Goal: Complete application form

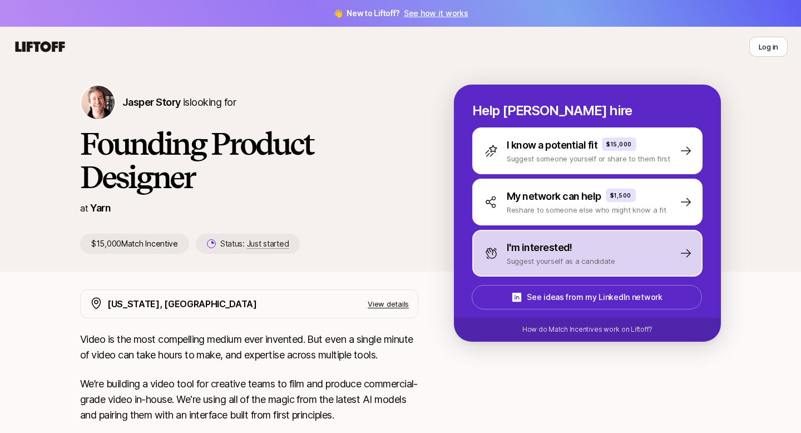
click at [539, 248] on p "I'm interested!" at bounding box center [540, 248] width 66 height 16
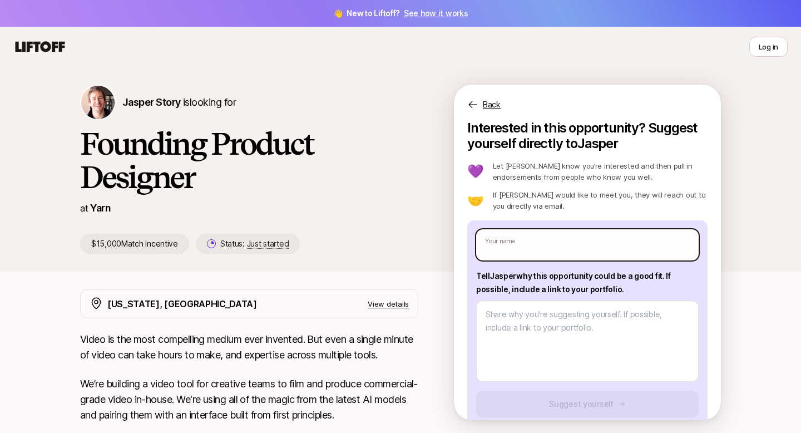
click at [539, 241] on input "text" at bounding box center [587, 244] width 222 height 31
type input "[PERSON_NAME]"
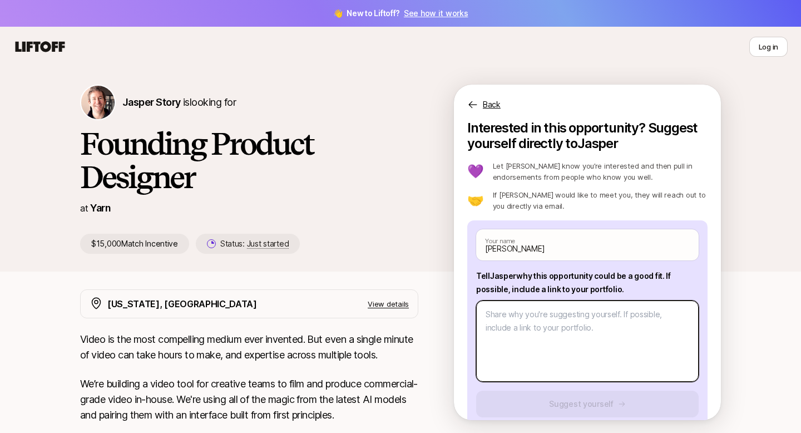
click at [550, 323] on textarea at bounding box center [587, 340] width 222 height 81
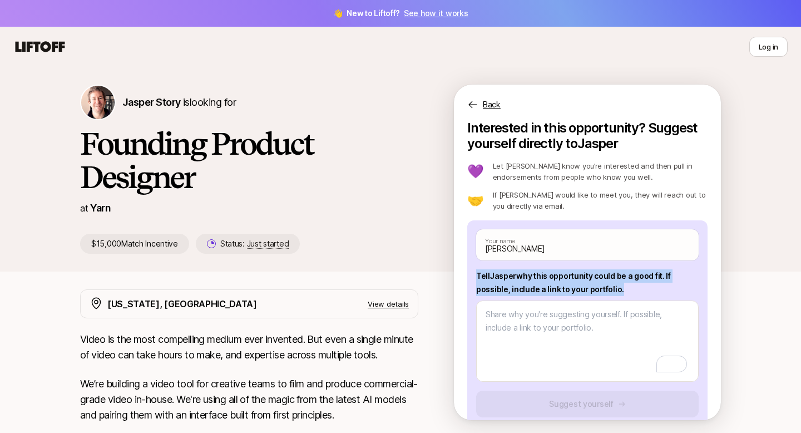
drag, startPoint x: 475, startPoint y: 273, endPoint x: 650, endPoint y: 286, distance: 175.6
click at [651, 286] on div "[PERSON_NAME] Your name Tell [PERSON_NAME] why this opportunity could be a good…" at bounding box center [587, 327] width 240 height 215
copy p "Tell [PERSON_NAME] why this opportunity could be a good fit . If possible, incl…"
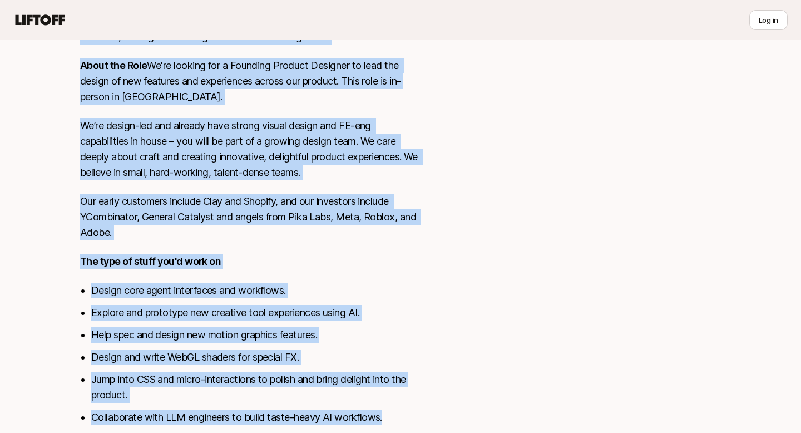
scroll to position [464, 0]
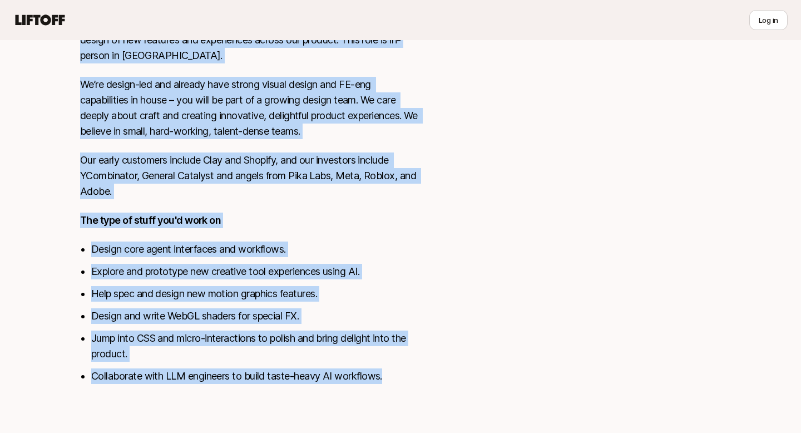
drag, startPoint x: 78, startPoint y: 133, endPoint x: 390, endPoint y: 376, distance: 395.1
click at [390, 376] on div "[US_STATE], [GEOGRAPHIC_DATA] View details Video is the most compelling medium …" at bounding box center [400, 111] width 667 height 572
copy div "Lorem ip dol sita consectetu adipis elit seddoeiu. Tem inci u labore etdolo ma …"
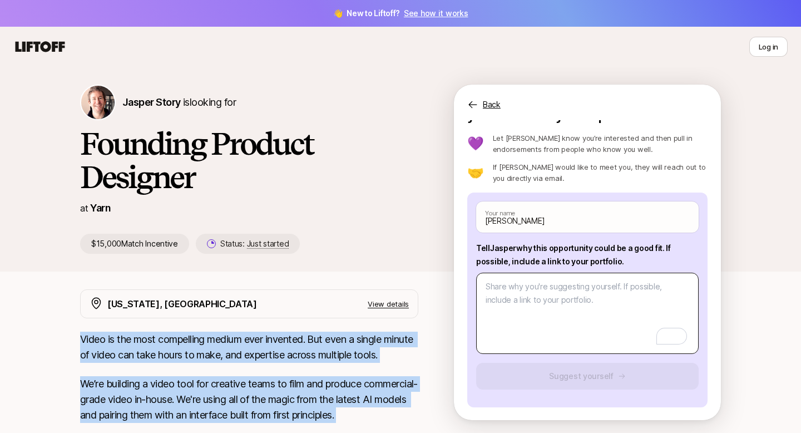
scroll to position [28, 0]
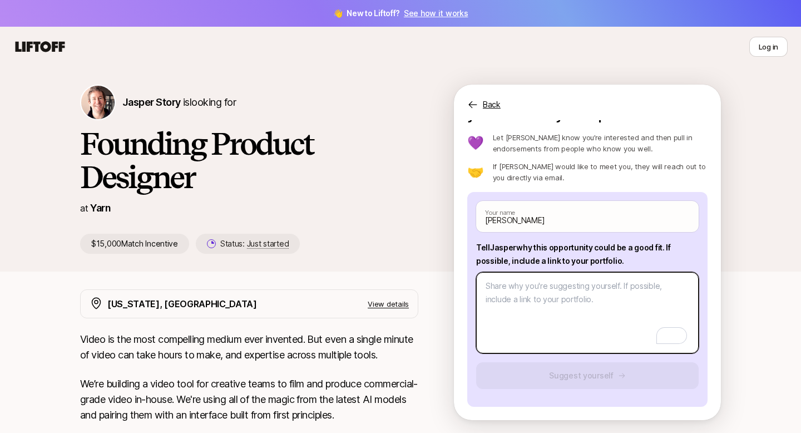
click at [509, 294] on textarea "To enrich screen reader interactions, please activate Accessibility in Grammarl…" at bounding box center [587, 312] width 222 height 81
paste textarea "Lo Ipsumd, S’a consect adipi eli seddoeiusmo te inci Utlabo et d Magnaali Enima…"
type textarea "x"
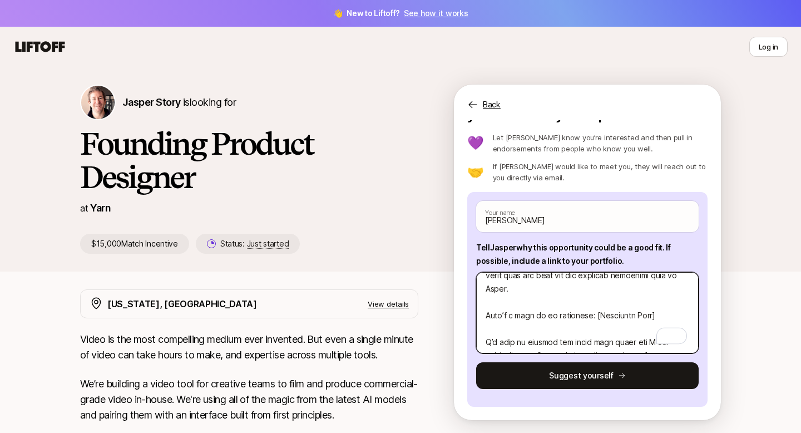
scroll to position [0, 0]
type textarea "Lo Ipsumd, S’a consect adipi eli seddoeiusmo te inci Utlabo et d Magnaali Enima…"
click at [647, 304] on textarea "To enrich screen reader interactions, please activate Accessibility in Grammarl…" at bounding box center [587, 312] width 222 height 81
type textarea "x"
type textarea "Lo Ipsumd, S’a consect adipi eli seddoeiusmo te inci Utlabo et d Magnaali Enima…"
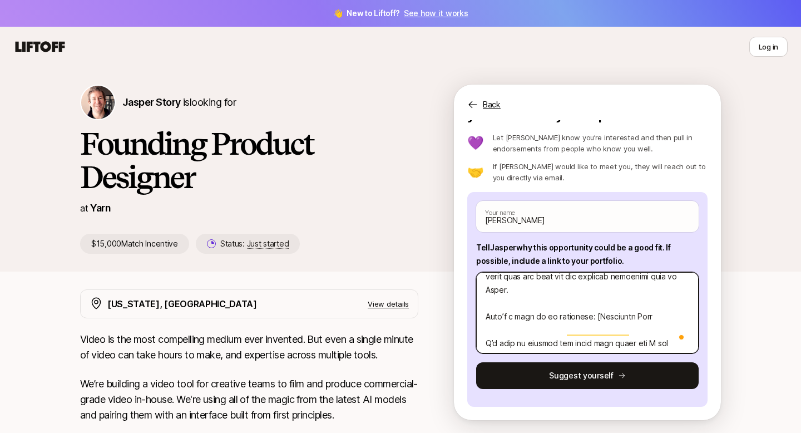
type textarea "x"
type textarea "Lo Ipsumd, S’a consect adipi eli seddoeiusmo te inci Utlabo et d Magnaali Enima…"
type textarea "x"
type textarea "Lo Ipsumd, S’a consect adipi eli seddoeiusmo te inci Utlabo et d Magnaali Enima…"
type textarea "x"
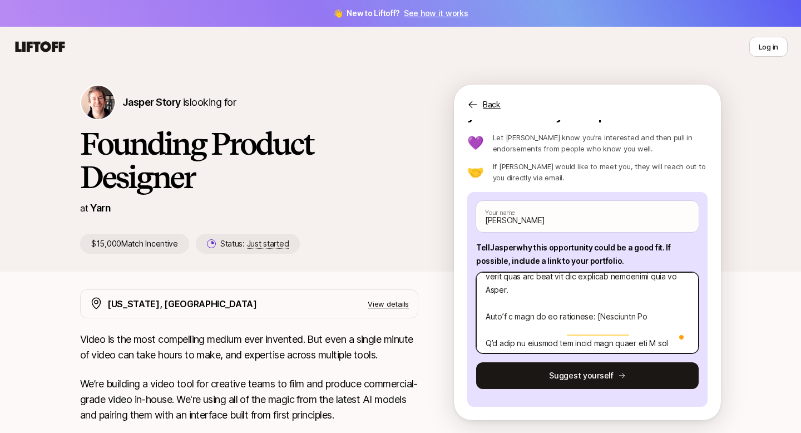
type textarea "Lo Ipsumd, S’a consect adipi eli seddoeiusmo te inci Utlabo et d Magnaali Enima…"
type textarea "x"
type textarea "Lo Ipsumd, S’a consect adipi eli seddoeiusmo te inci Utlabo et d Magnaali Enima…"
type textarea "x"
type textarea "Lo Ipsumd, S’a consect adipi eli seddoeiusmo te inci Utlabo et d Magnaali Enima…"
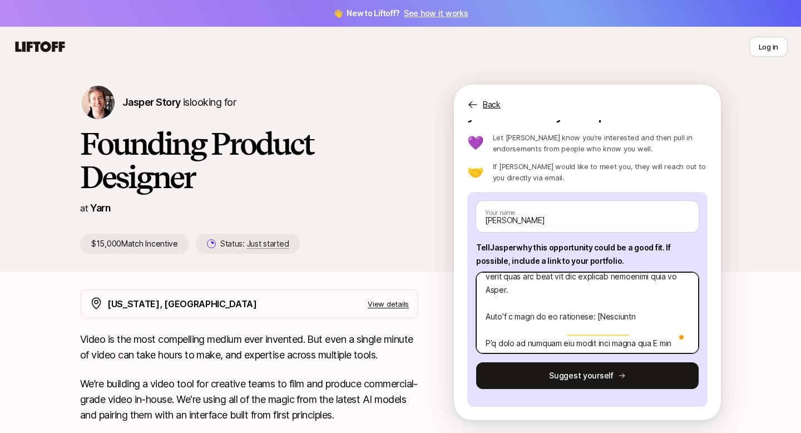
type textarea "x"
type textarea "Lo Ipsumd, S’a consect adipi eli seddoeiusmo te inci Utlabo et d Magnaali Enima…"
type textarea "x"
type textarea "Lo Ipsumd, S’a consect adipi eli seddoeiusmo te inci Utlabo et d Magnaali Enima…"
type textarea "x"
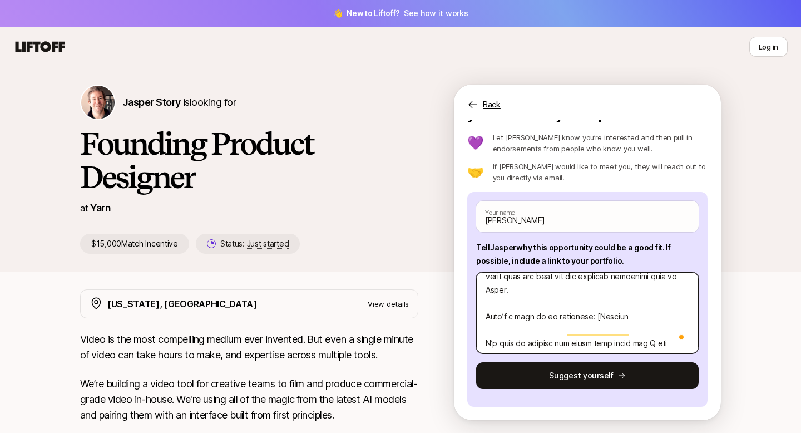
type textarea "Lo Ipsumd, S’a consect adipi eli seddoeiusmo te inci Utlabo et d Magnaali Enima…"
type textarea "x"
type textarea "Lo Ipsumd, S’a consect adipi eli seddoeiusmo te inci Utlabo et d Magnaali Enima…"
type textarea "x"
type textarea "Lo Ipsumd, S’a consect adipi eli seddoeiusmo te inci Utlabo et d Magnaali Enima…"
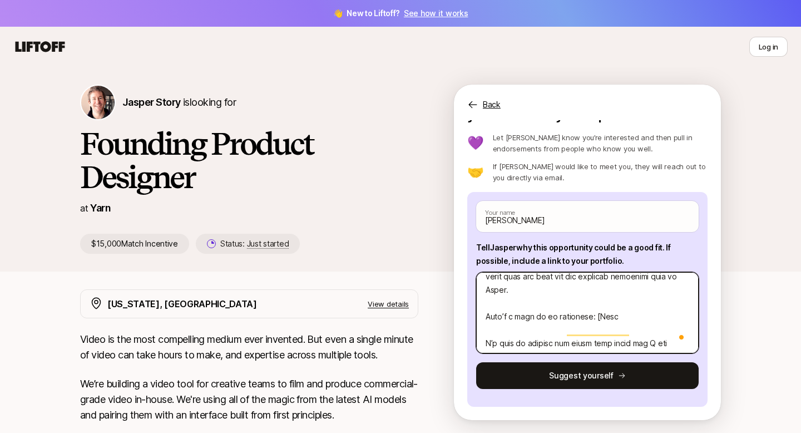
type textarea "x"
type textarea "Lo Ipsumd, S’a consect adipi eli seddoeiusmo te inci Utlabo et d Magnaali Enima…"
type textarea "x"
type textarea "Lo Ipsumd, S’a consect adipi eli seddoeiusmo te inci Utlabo et d Magnaali Enima…"
type textarea "x"
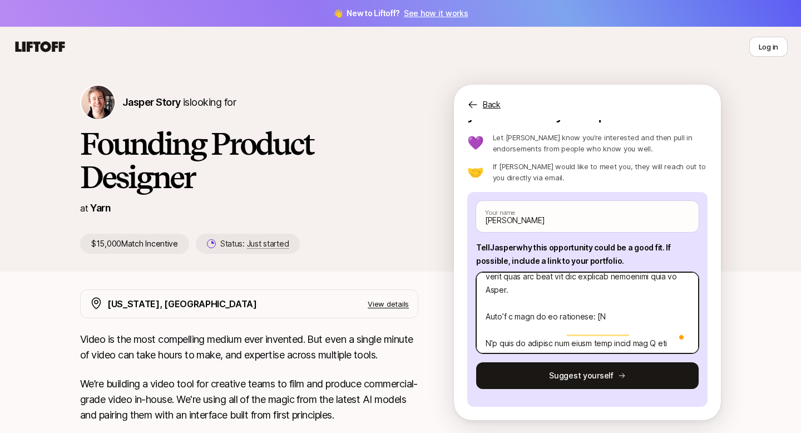
type textarea "Lo Ipsumd, S’a consect adipi eli seddoeiusmo te inci Utlabo et d Magnaali Enima…"
type textarea "x"
type textarea "Lo Ipsumd, S’a consect adipi eli seddoeiusmo te inci Utlabo et d Magnaali Enima…"
paste textarea "[DOMAIN_NAME]"
type textarea "x"
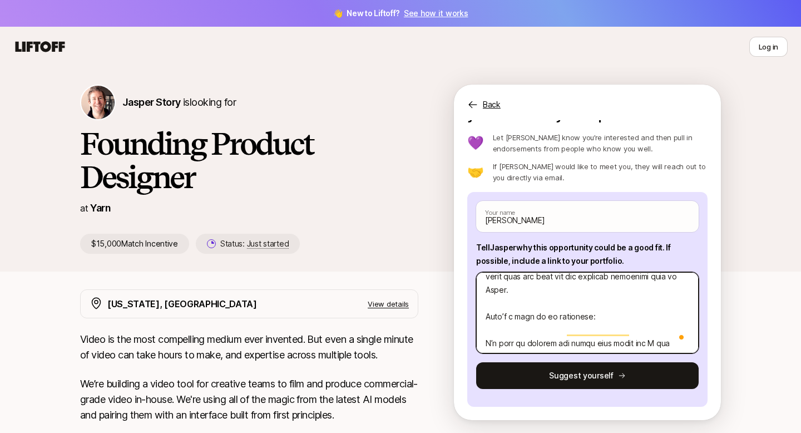
type textarea "Lo Ipsumd, S’a consect adipi eli seddoeiusmo te inci Utlabo et d Magnaali Enima…"
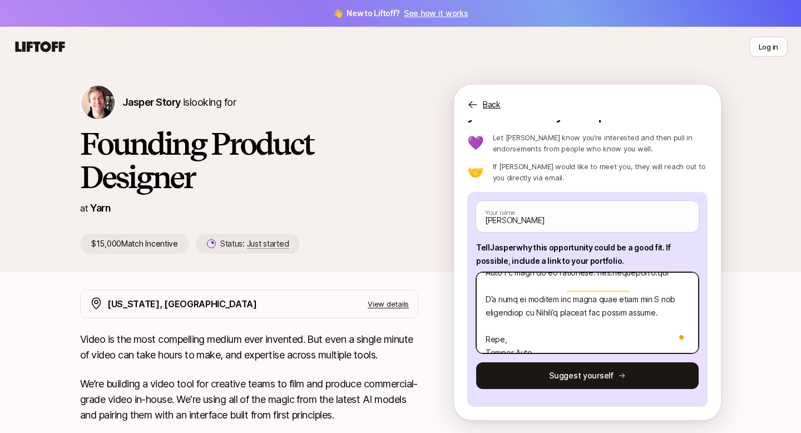
scroll to position [429, 0]
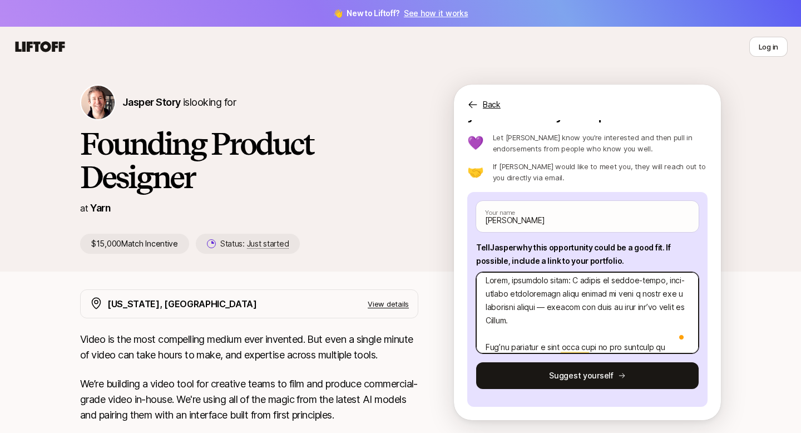
click at [549, 309] on textarea "To enrich screen reader interactions, please activate Accessibility in Grammarl…" at bounding box center [587, 312] width 222 height 81
type textarea "x"
type textarea "Lo Ipsumd, S’a consect adipi eli seddoeiusmo te inci Utlabo et d Magnaali Enima…"
type textarea "x"
type textarea "Lo Ipsumd, S’a consect adipi eli seddoeiusmo te inci Utlabo et d Magnaali Enima…"
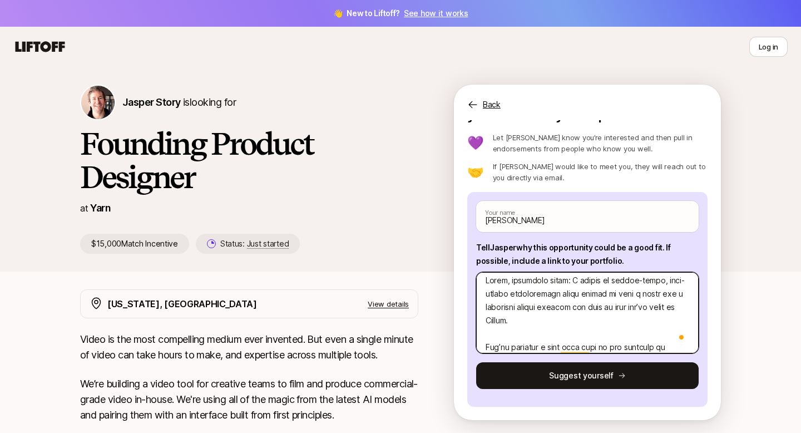
type textarea "x"
type textarea "Lo Ipsumd, S’a consect adipi eli seddoeiusmo te inci Utlabo et d Magnaali Enima…"
type textarea "x"
type textarea "Lo Ipsumd, S’a consect adipi eli seddoeiusmo te inci Utlabo et d Magnaali Enima…"
type textarea "x"
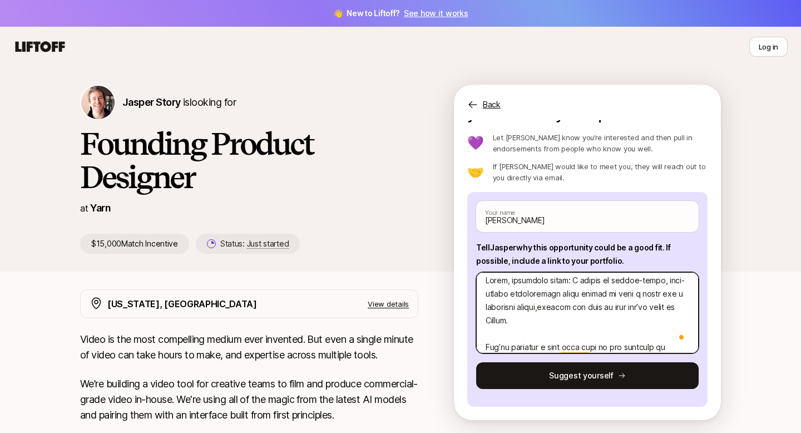
type textarea "Lo Ipsumd, S’a consect adipi eli seddoeiusmo te inci Utlabo et d Magnaali Enima…"
type textarea "x"
type textarea "Lo Ipsumd, S’a consect adipi eli seddoeiusmo te inci Utlabo et d Magnaali Enima…"
type textarea "x"
type textarea "Lo Ipsumd, S’a consect adipi eli seddoeiusmo te inci Utlabo et d Magnaali Enima…"
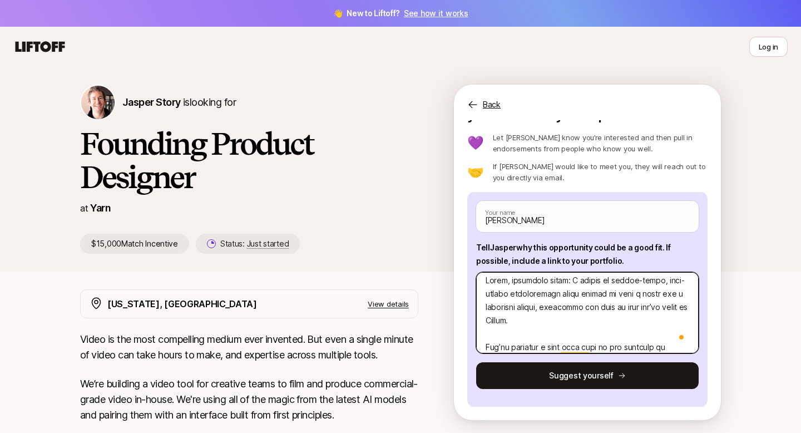
type textarea "x"
type textarea "Lo Ipsumd, S’a consect adipi eli seddoeiusmo te inci Utlabo et d Magnaali Enima…"
type textarea "x"
type textarea "Lo Ipsumd, S’a consect adipi eli seddoeiusmo te inci Utlabo et d Magnaali Enima…"
type textarea "x"
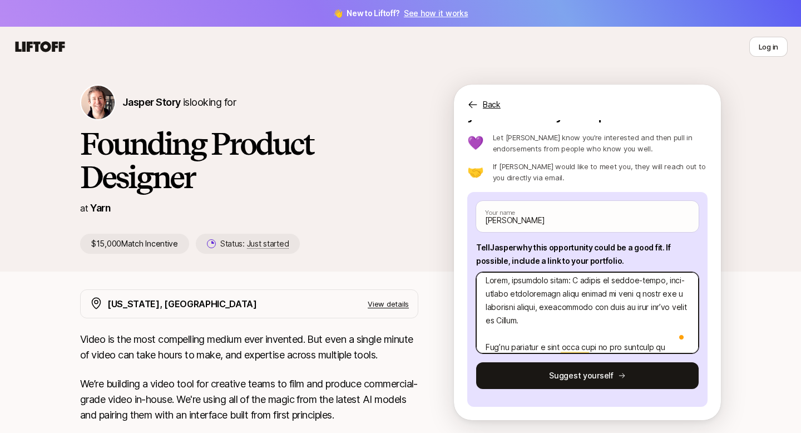
type textarea "Lo Ipsumd, S’a consect adipi eli seddoeiusmo te inci Utlabo et d Magnaali Enima…"
type textarea "x"
type textarea "Lo Ipsumd, S’a consect adipi eli seddoeiusmo te inci Utlabo et d Magnaali Enima…"
type textarea "x"
type textarea "Lo Ipsumd, S’a consect adipi eli seddoeiusmo te inci Utlabo et d Magnaali Enima…"
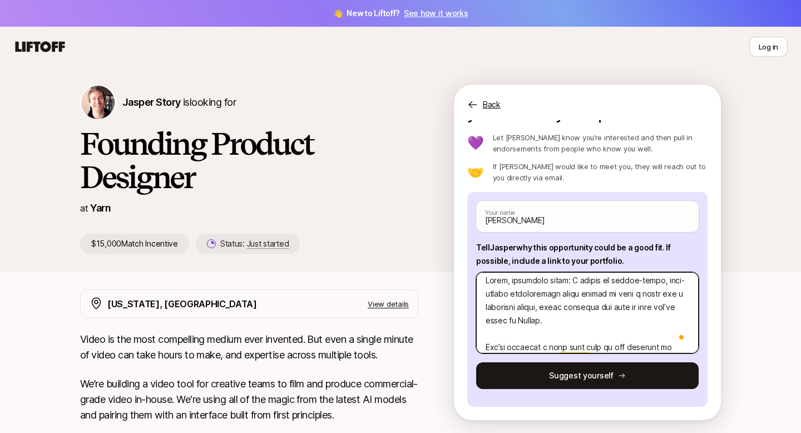
type textarea "x"
type textarea "Lo Ipsumd, S’a consect adipi eli seddoeiusmo te inci Utlabo et d Magnaali Enima…"
type textarea "x"
type textarea "Lo Ipsumd, S’a consect adipi eli seddoeiusmo te inci Utlabo et d Magnaali Enima…"
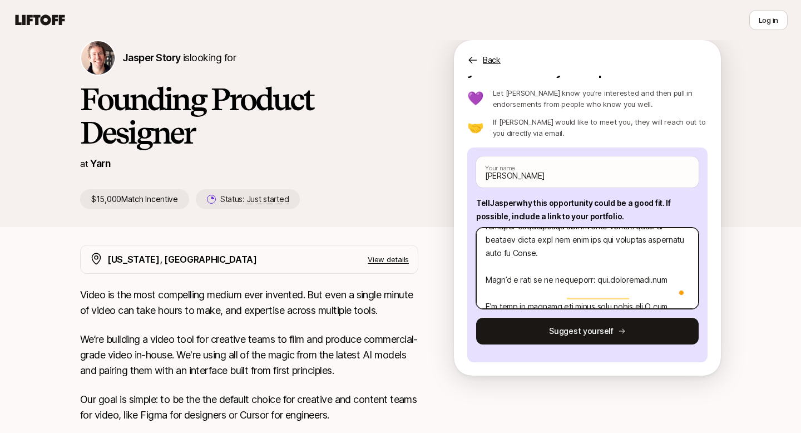
drag, startPoint x: 584, startPoint y: 266, endPoint x: 670, endPoint y: 266, distance: 85.6
click at [670, 266] on textarea "To enrich screen reader interactions, please activate Accessibility in Grammarl…" at bounding box center [587, 267] width 222 height 81
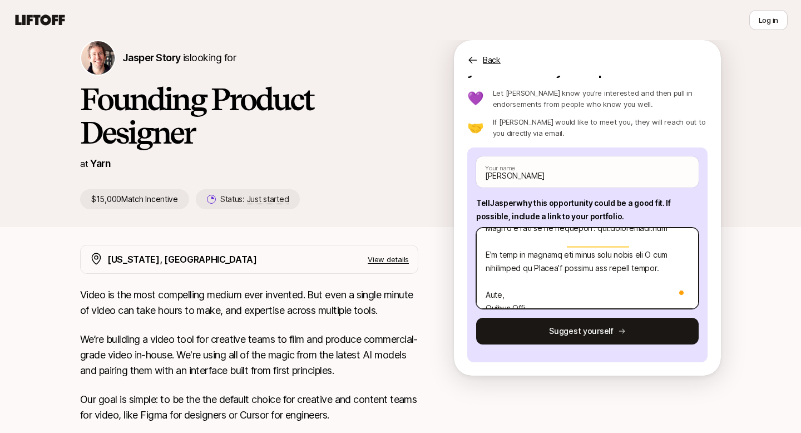
click at [539, 301] on textarea "To enrich screen reader interactions, please activate Accessibility in Grammarl…" at bounding box center [587, 267] width 222 height 81
type textarea "x"
type textarea "Lo Ipsumd, S’a consect adipi eli seddoeiusmo te inci Utlabo et d Magnaali Enima…"
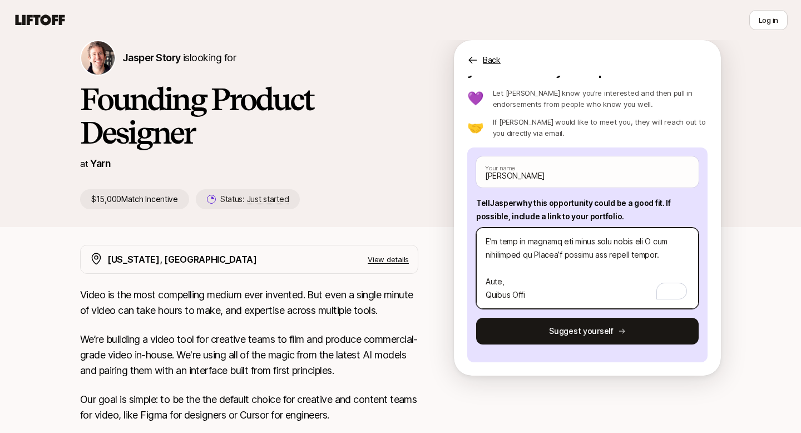
paste textarea "[DOMAIN_NAME]"
type textarea "x"
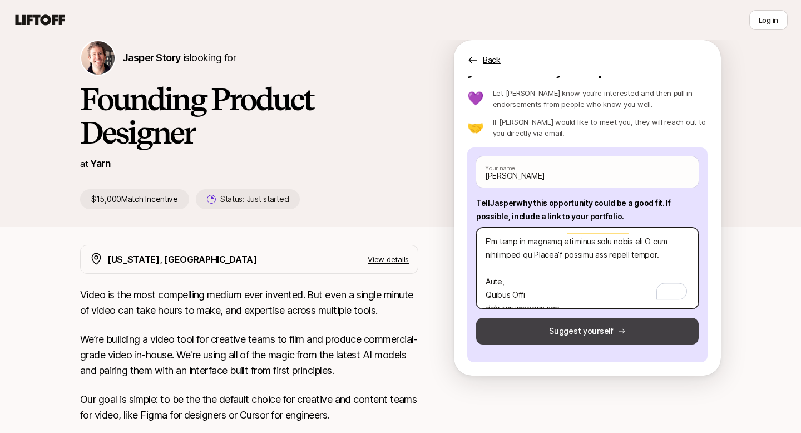
type textarea "Lo Ipsumd, S’a consect adipi eli seddoeiusmo te inci Utlabo et d Magnaali Enima…"
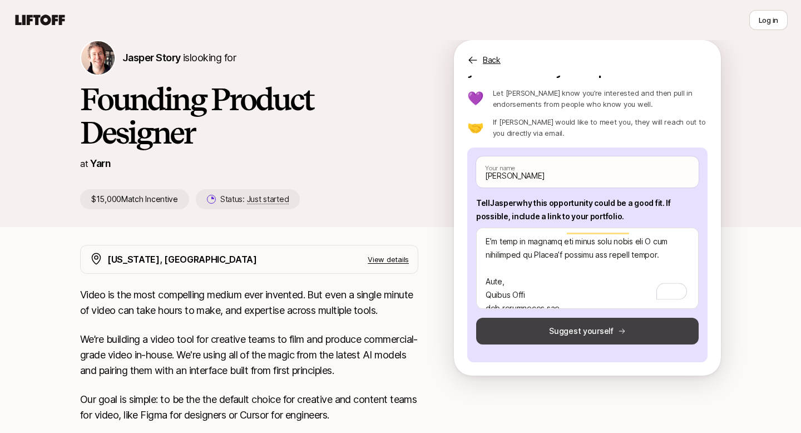
click at [542, 335] on button "Suggest yourself" at bounding box center [587, 331] width 222 height 27
type textarea "x"
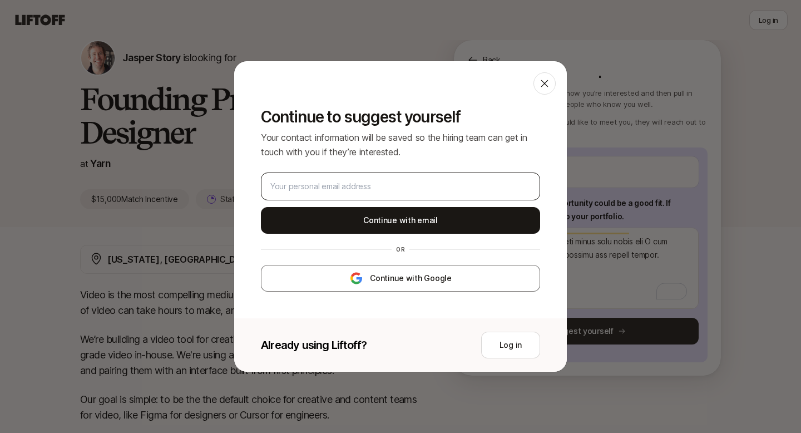
click at [377, 175] on div at bounding box center [400, 186] width 279 height 28
click at [376, 182] on input "email" at bounding box center [400, 186] width 260 height 13
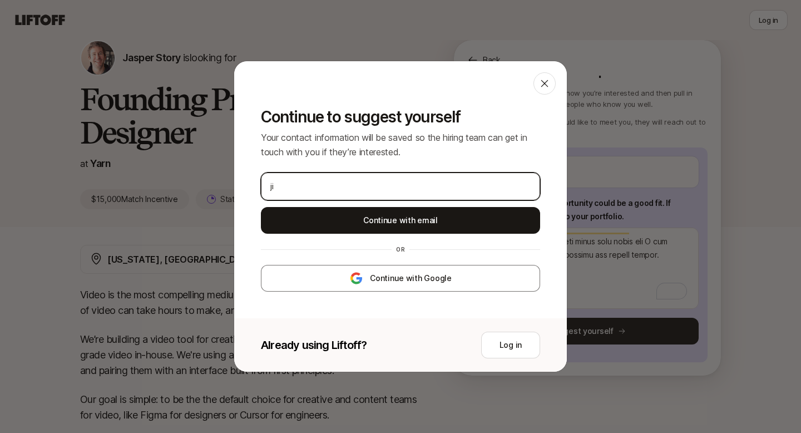
type input "j"
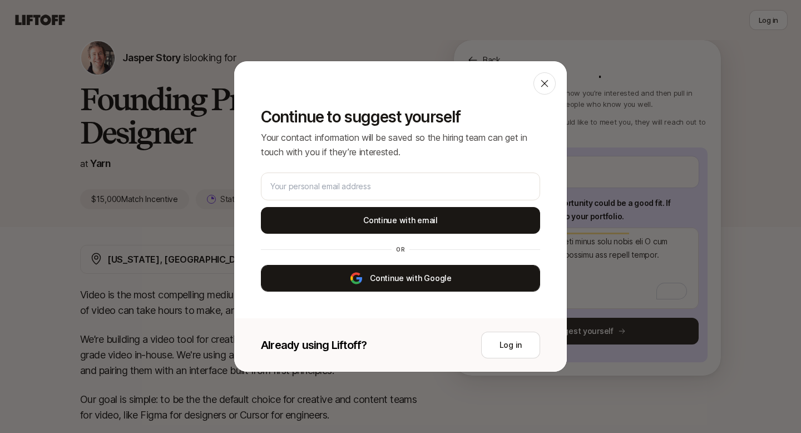
click at [410, 285] on button "Continue with Google" at bounding box center [400, 278] width 279 height 27
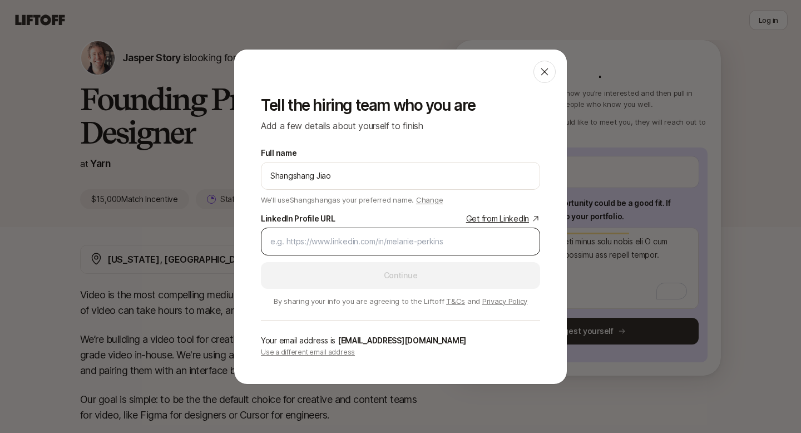
click at [358, 233] on div at bounding box center [400, 241] width 279 height 28
click at [324, 230] on div at bounding box center [400, 241] width 279 height 28
click at [317, 242] on input "LinkedIn Profile URL Get from LinkedIn" at bounding box center [400, 241] width 260 height 13
paste input "[URL][DOMAIN_NAME]"
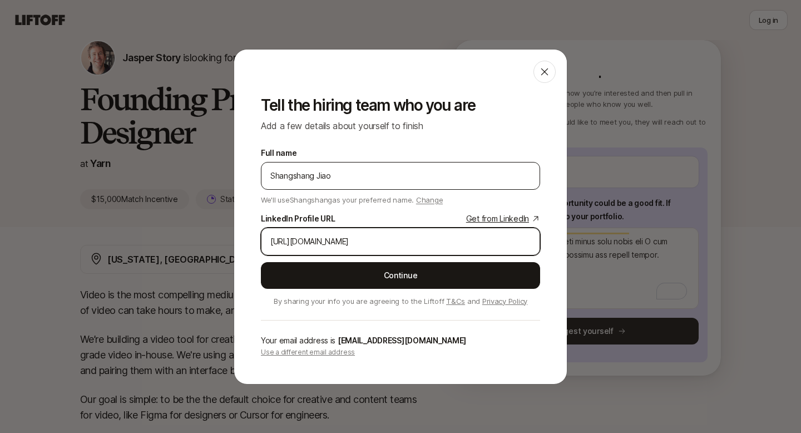
type input "[URL][DOMAIN_NAME]"
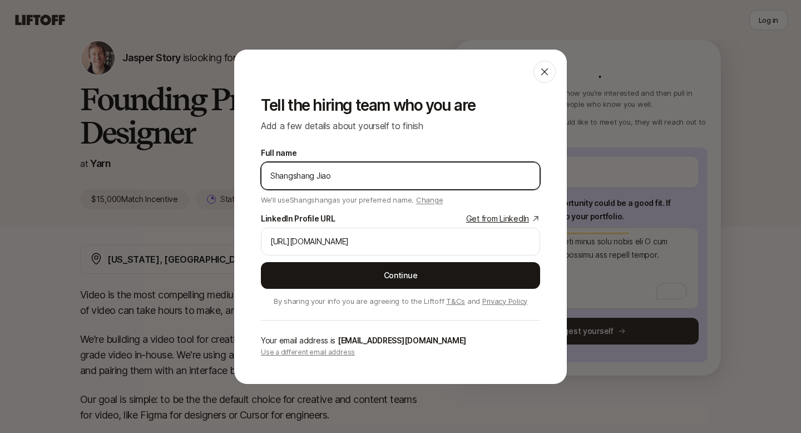
drag, startPoint x: 313, startPoint y: 176, endPoint x: 236, endPoint y: 177, distance: 77.3
click at [236, 176] on div "Tell the hiring team who you are Add a few details about yourself to finish Ful…" at bounding box center [400, 233] width 333 height 301
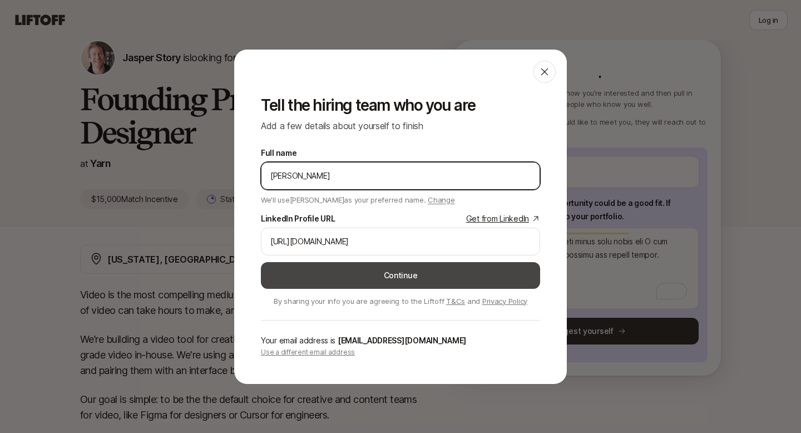
type input "[PERSON_NAME]"
click at [325, 281] on button "Continue" at bounding box center [400, 275] width 279 height 27
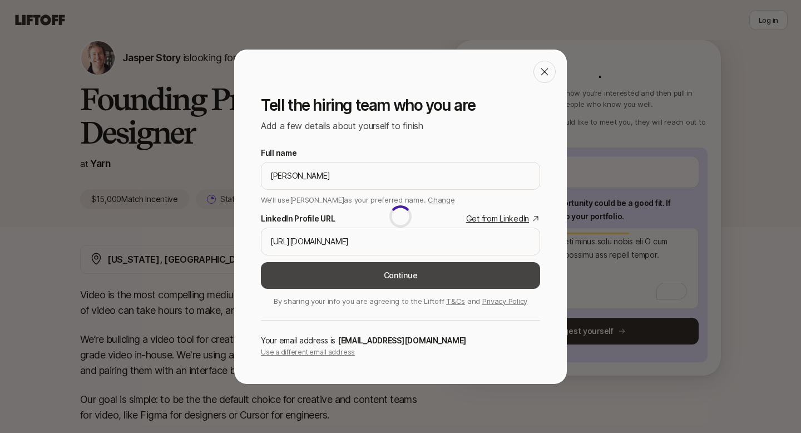
type textarea "x"
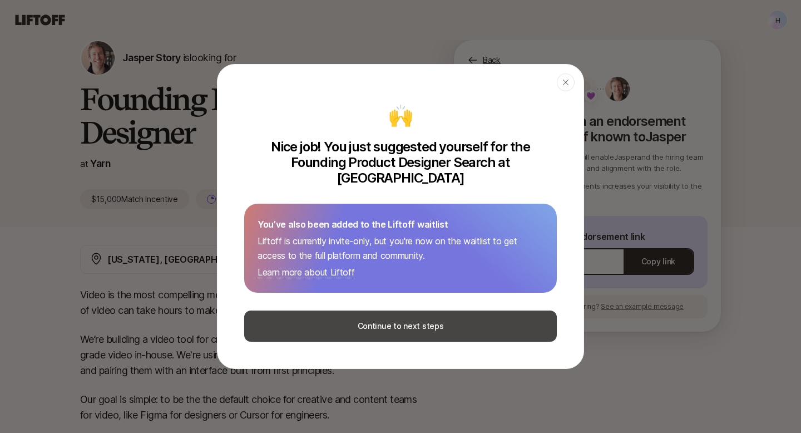
click at [370, 319] on button "Continue to next steps" at bounding box center [400, 325] width 313 height 31
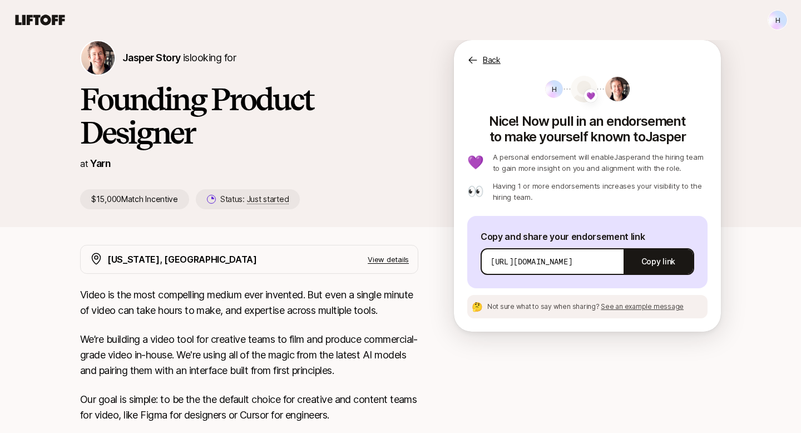
click at [475, 61] on icon at bounding box center [472, 60] width 11 height 11
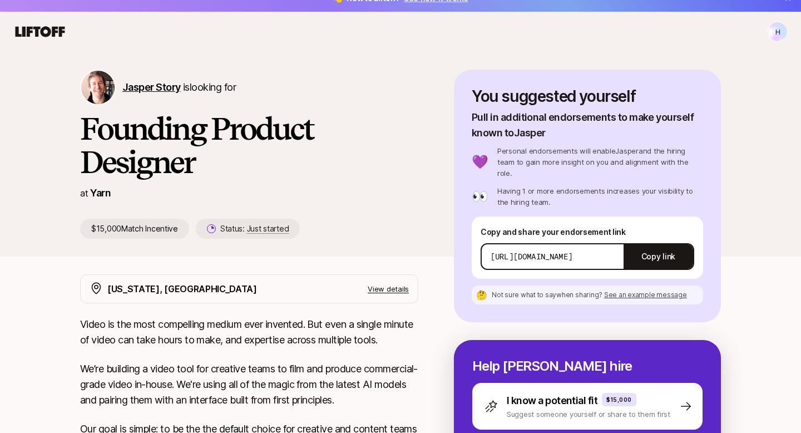
click at [140, 88] on span "Jasper Story" at bounding box center [151, 87] width 58 height 12
